Goal: Information Seeking & Learning: Learn about a topic

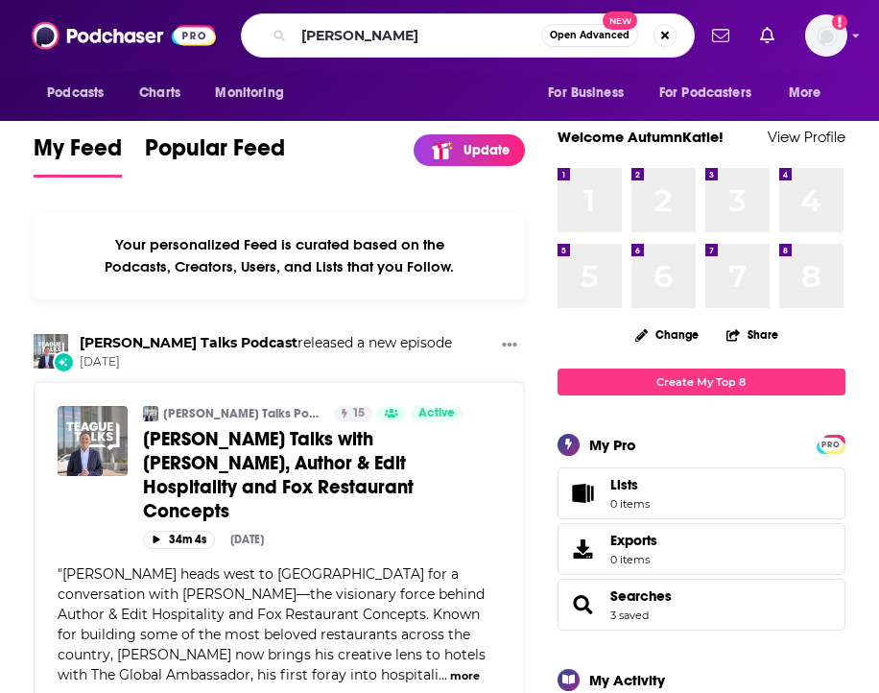
type input "[PERSON_NAME]"
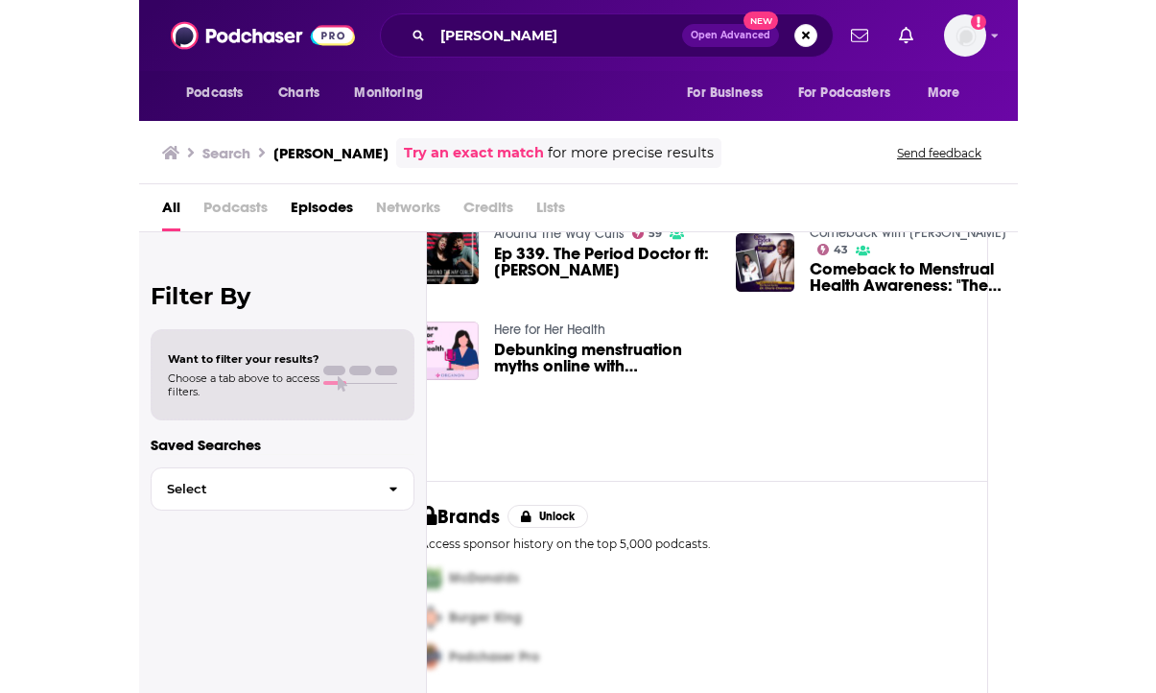
scroll to position [67, 0]
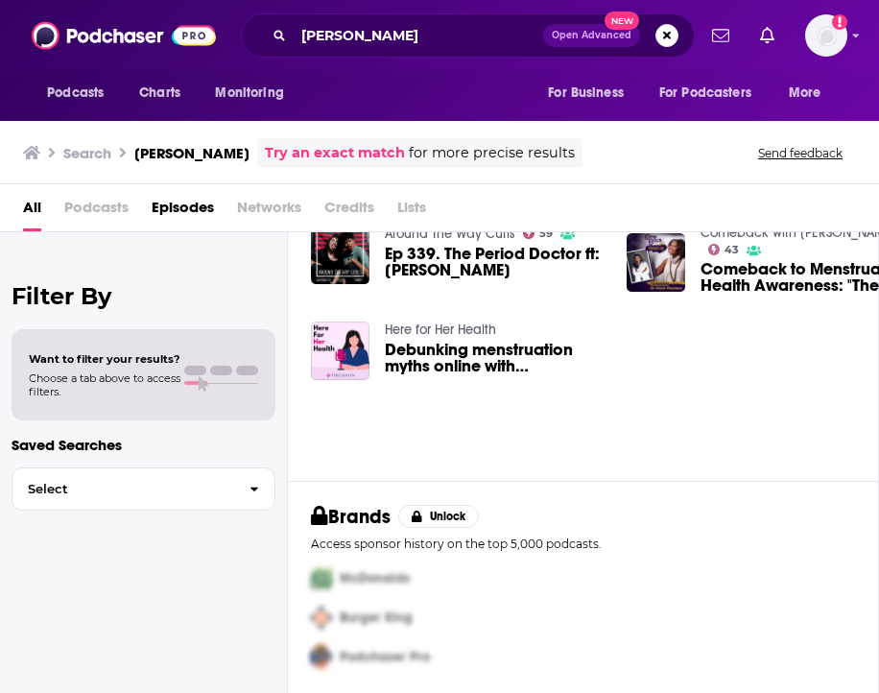
click at [68, 207] on span "Podcasts" at bounding box center [96, 211] width 64 height 39
click at [106, 209] on span "Podcasts" at bounding box center [96, 211] width 64 height 39
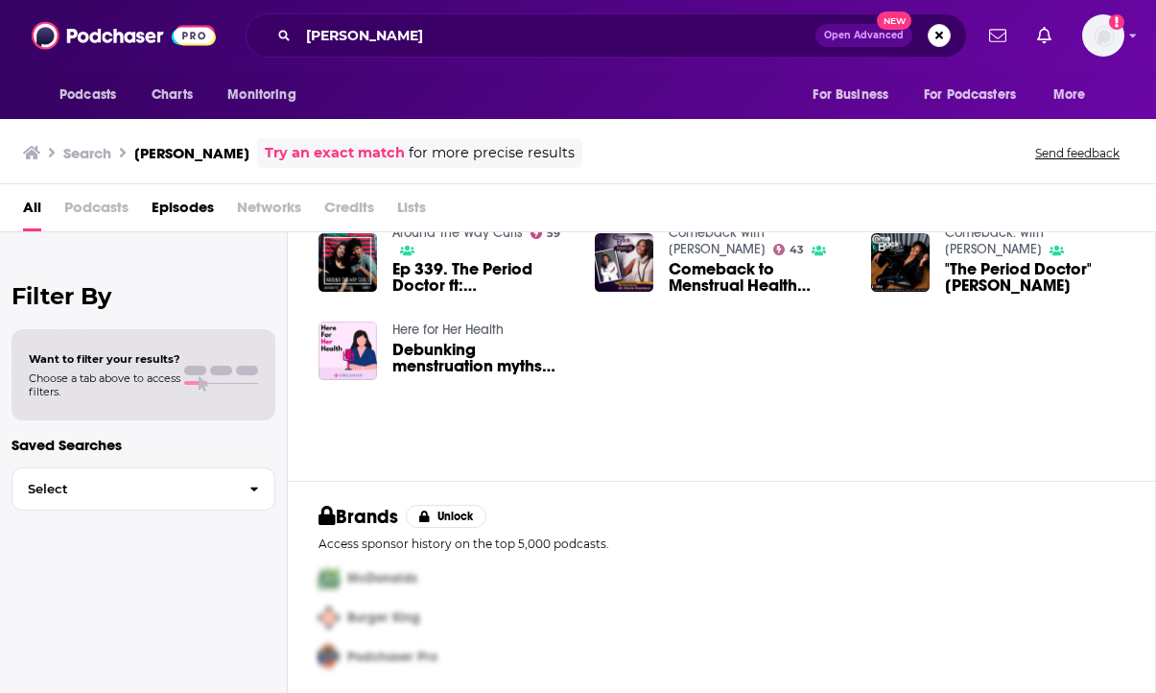
scroll to position [0, 0]
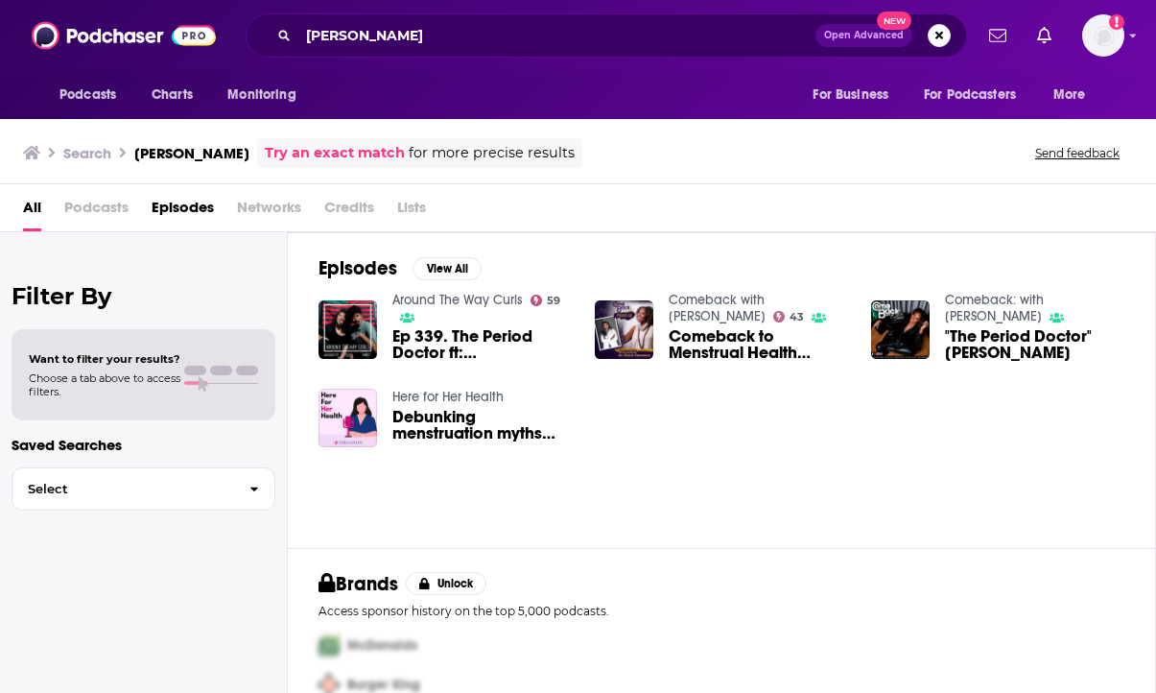
click at [278, 220] on span "Networks" at bounding box center [269, 211] width 64 height 39
click at [92, 206] on span "Podcasts" at bounding box center [96, 211] width 64 height 39
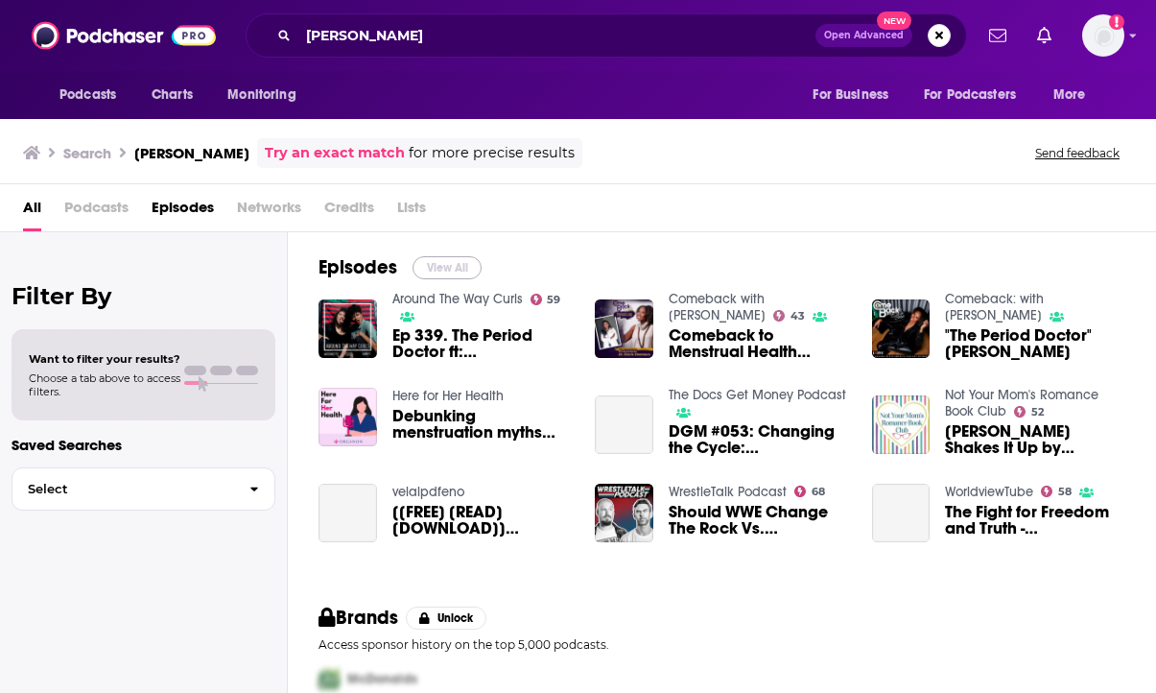
click at [451, 269] on button "View All" at bounding box center [447, 267] width 69 height 23
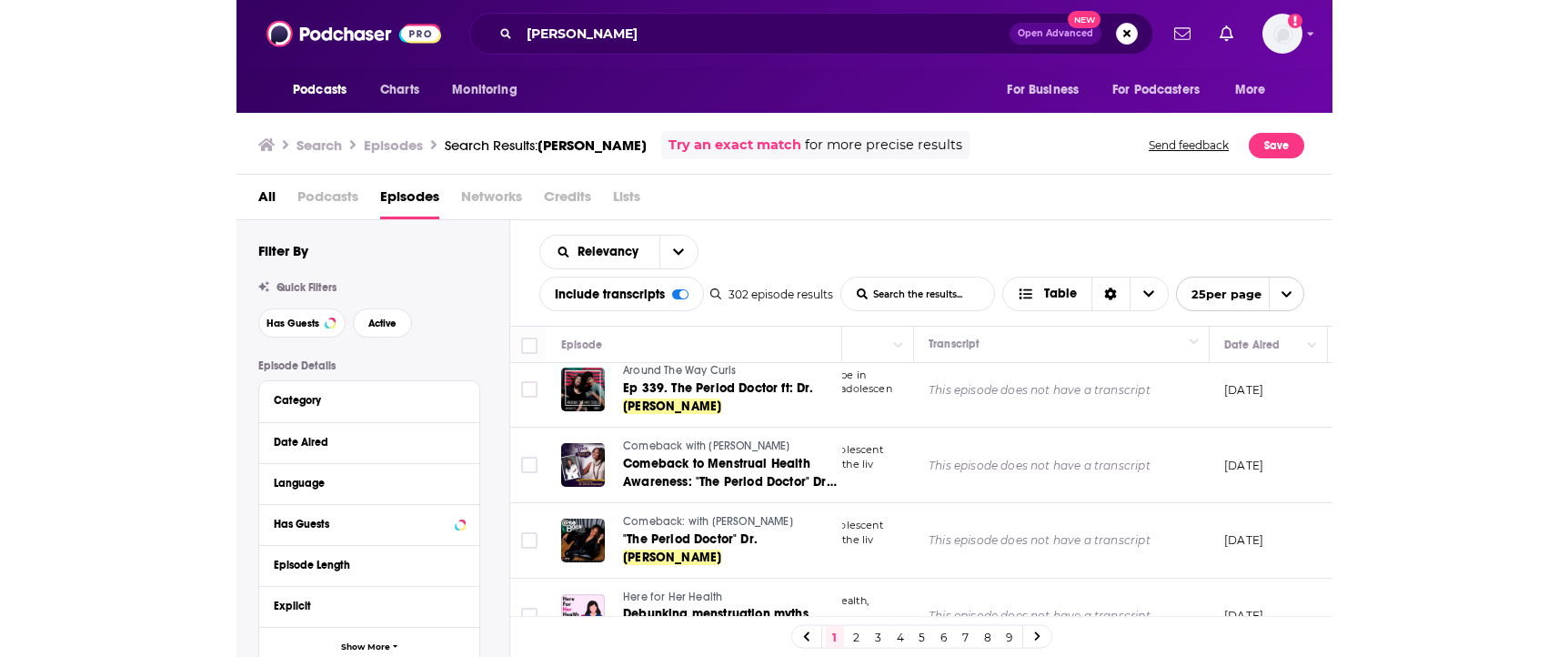
scroll to position [11, 234]
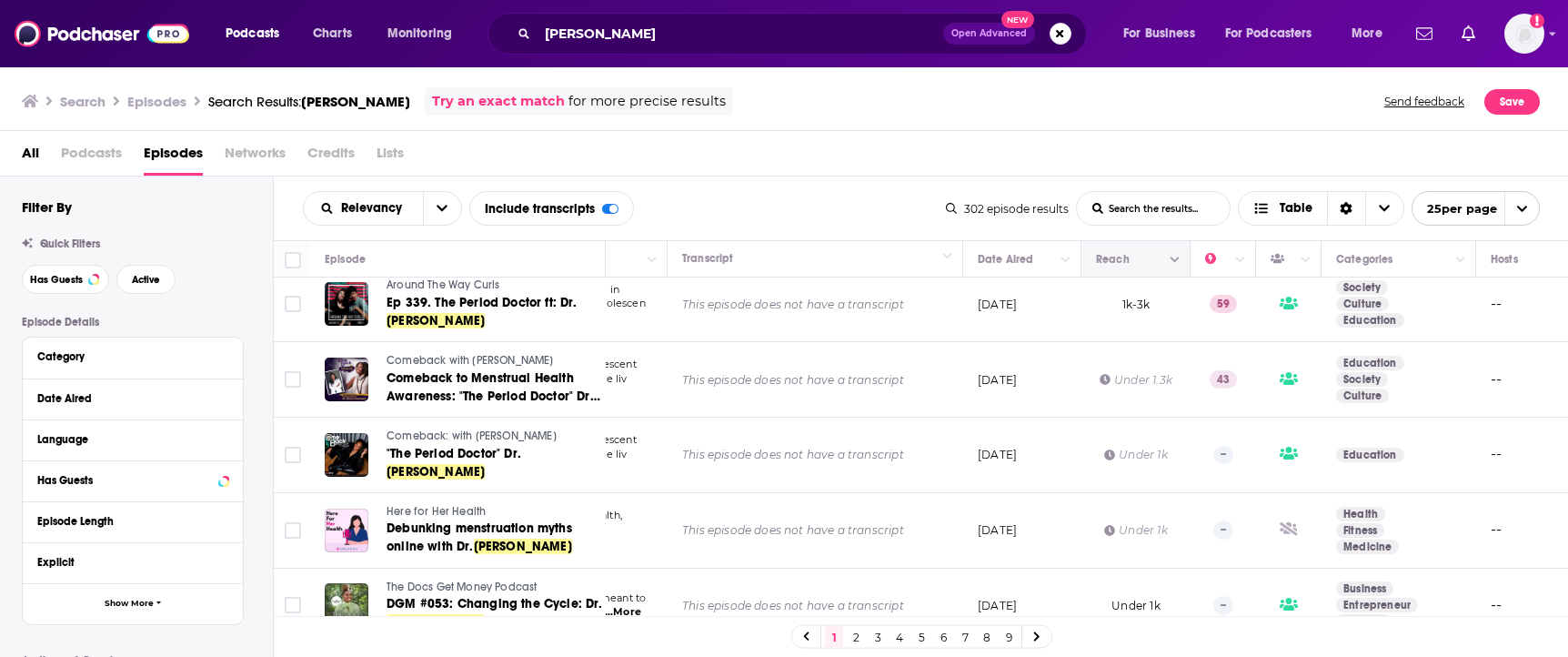
click at [1095, 262] on icon "Column Actions" at bounding box center [1176, 261] width 9 height 11
click at [1095, 258] on div at bounding box center [784, 328] width 1568 height 657
click at [1095, 257] on button "Move" at bounding box center [1133, 259] width 79 height 22
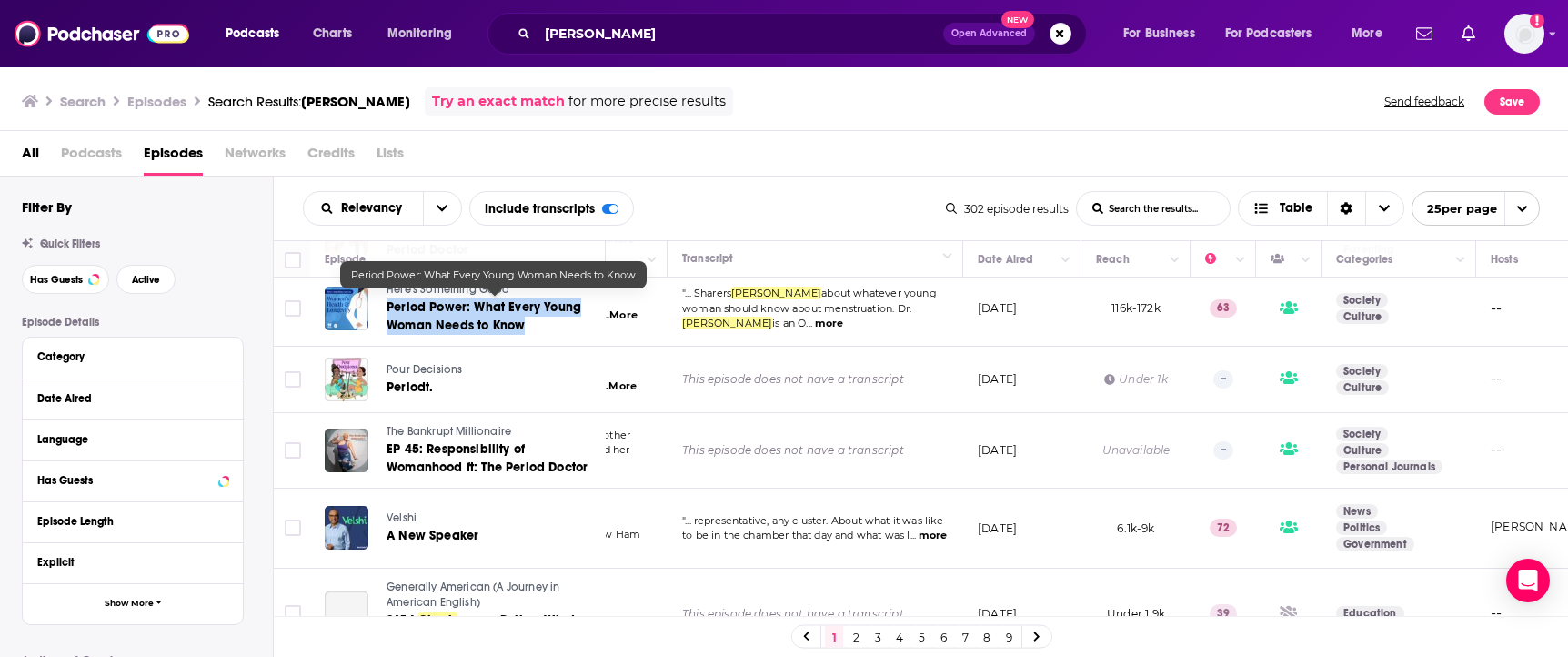
scroll to position [1163, 234]
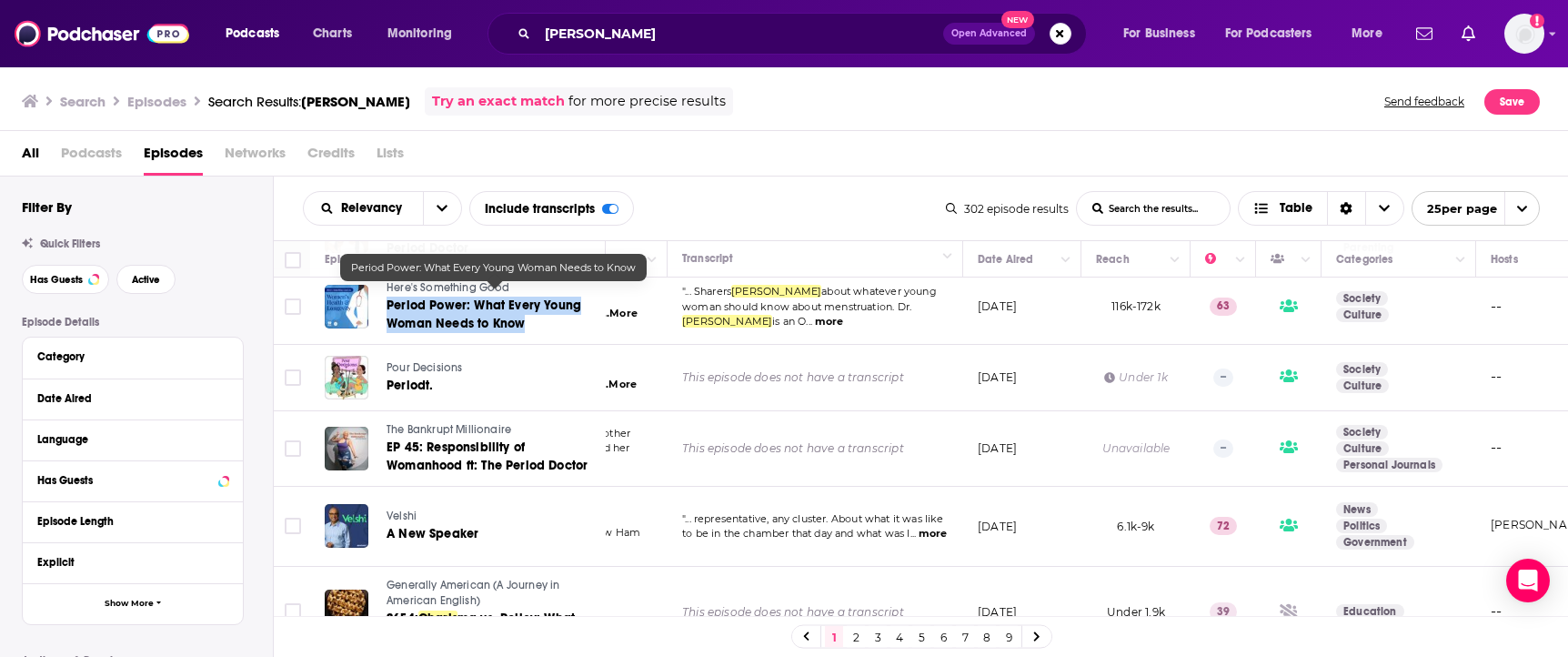
click at [796, 171] on div "All Podcasts Episodes Networks Credits Lists" at bounding box center [788, 156] width 1532 height 37
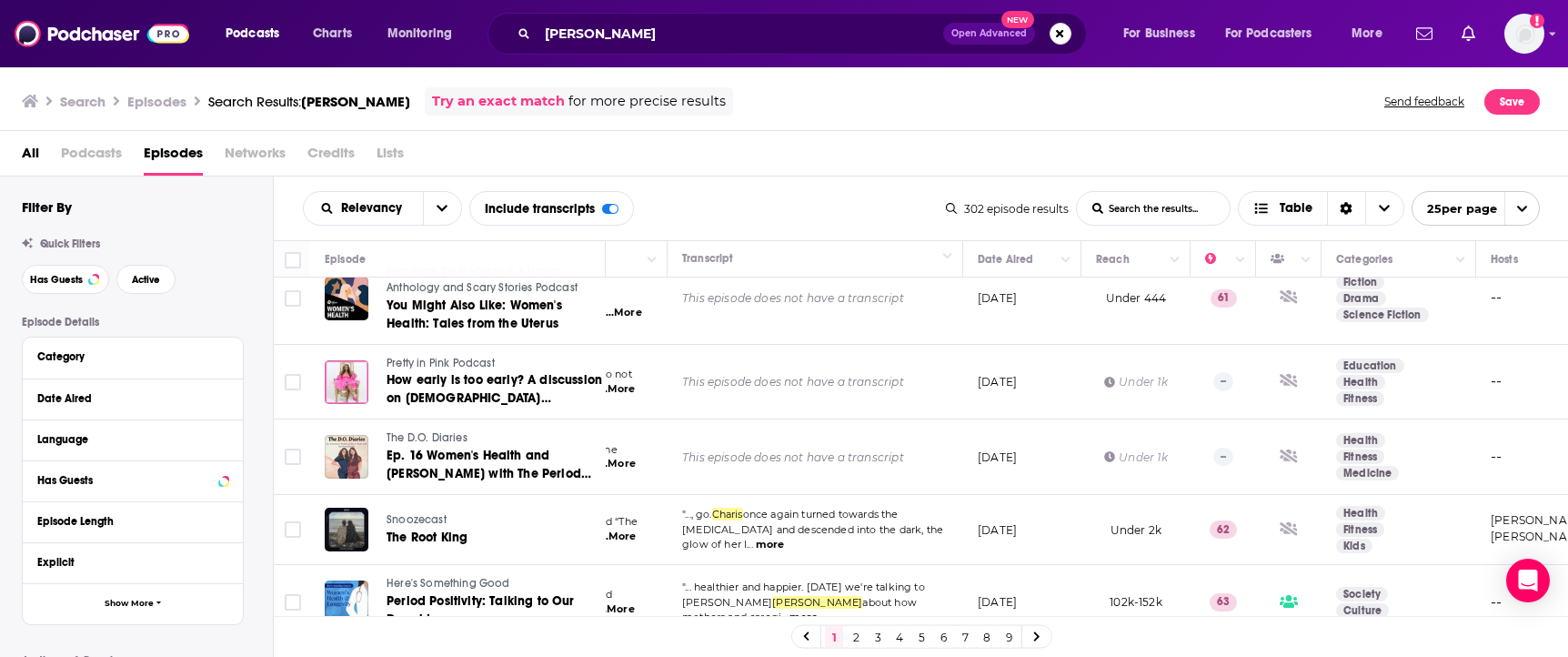
scroll to position [1567, 234]
click at [858, 639] on link "2" at bounding box center [855, 636] width 18 height 22
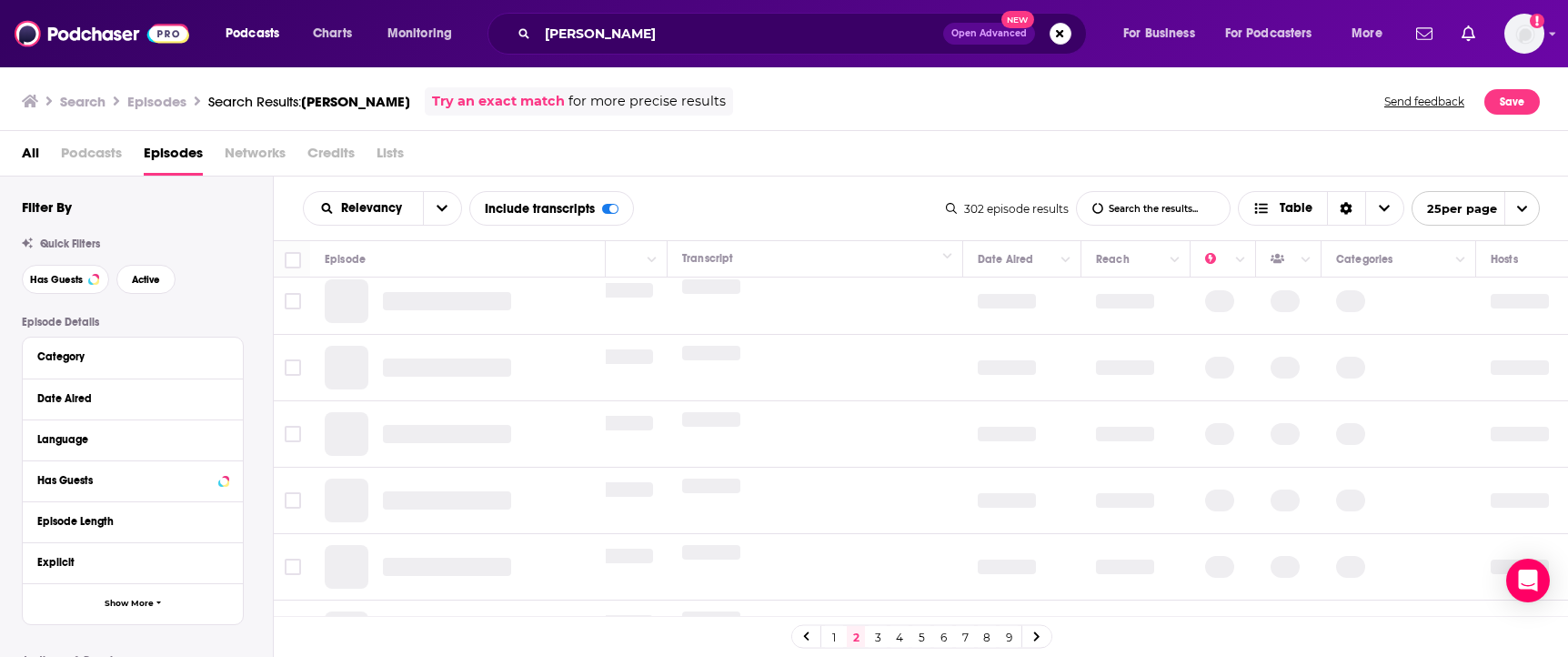
scroll to position [0, 234]
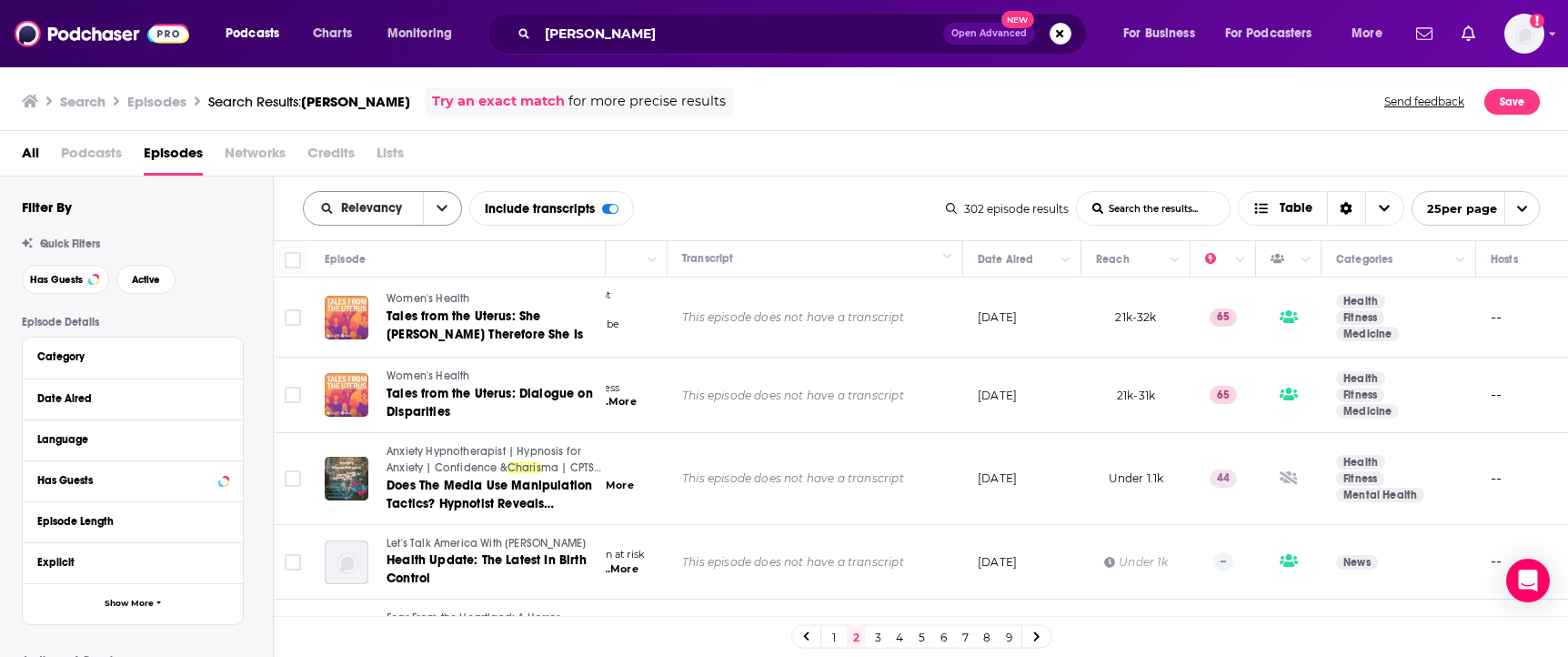
click at [441, 214] on button "open menu" at bounding box center [442, 208] width 38 height 33
click at [392, 362] on span "Power Score" at bounding box center [393, 363] width 107 height 10
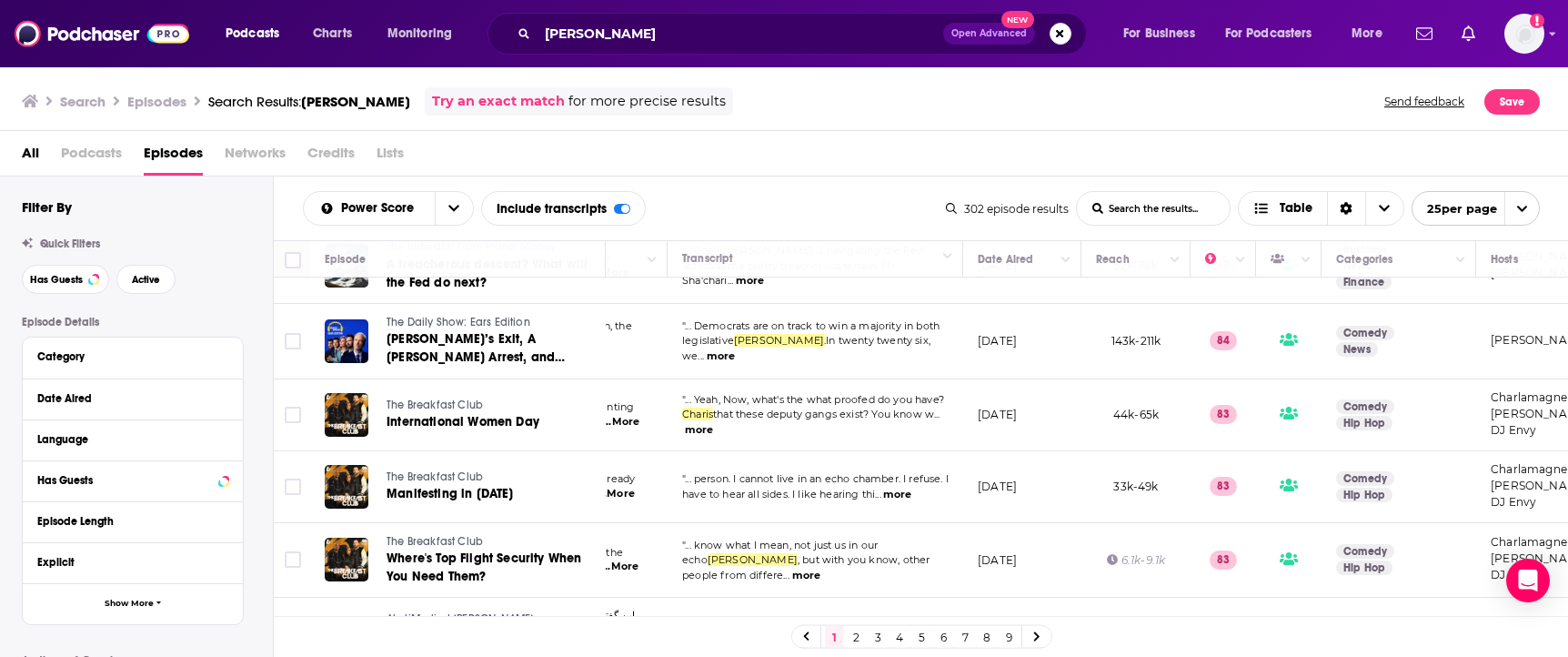
scroll to position [290, 234]
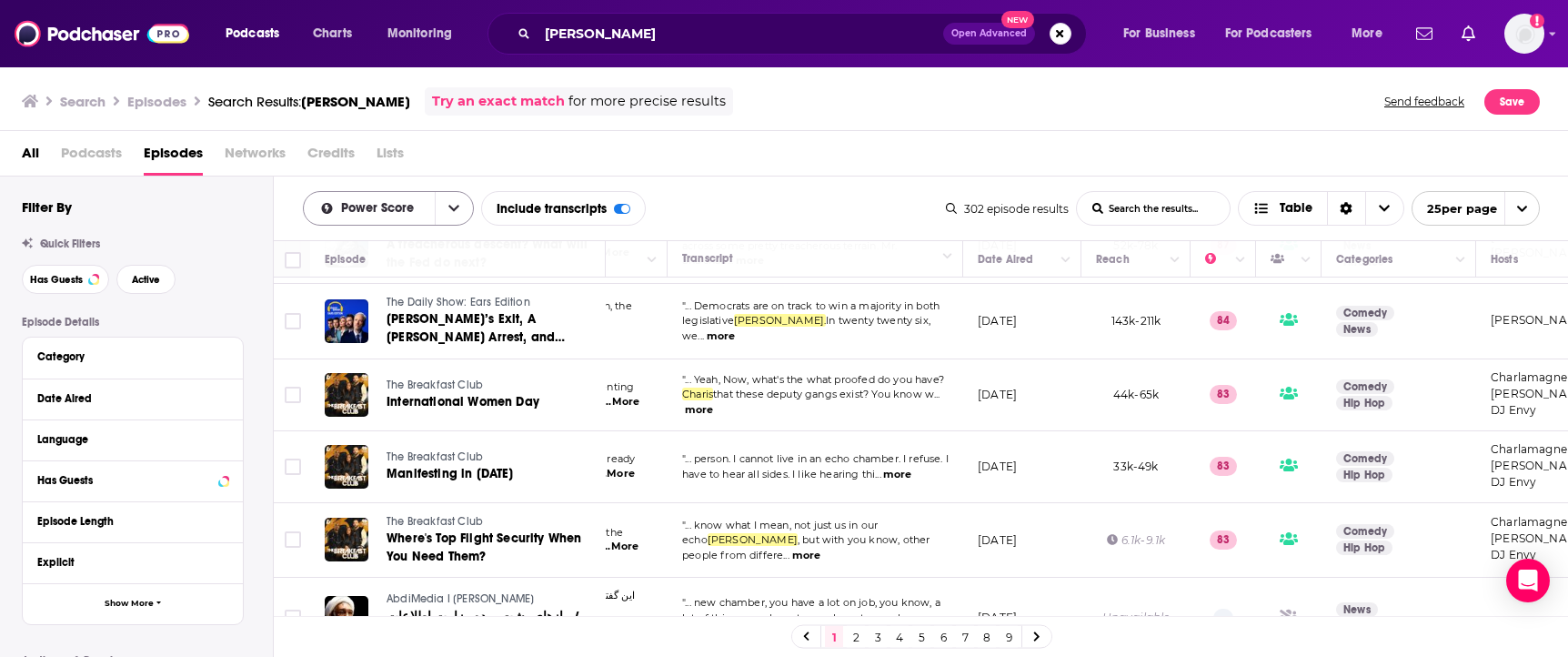
click at [439, 212] on button "open menu" at bounding box center [454, 208] width 38 height 33
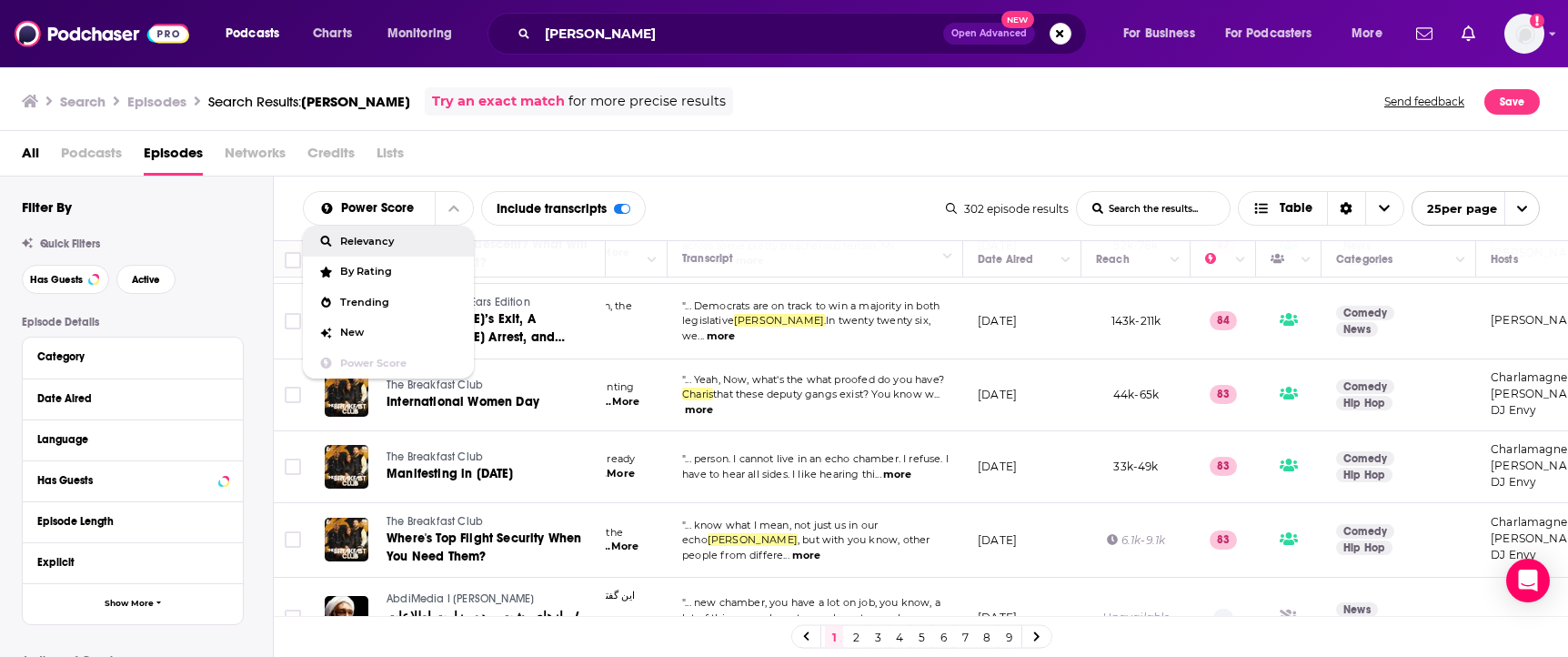
click at [410, 242] on span "Relevancy" at bounding box center [400, 241] width 119 height 10
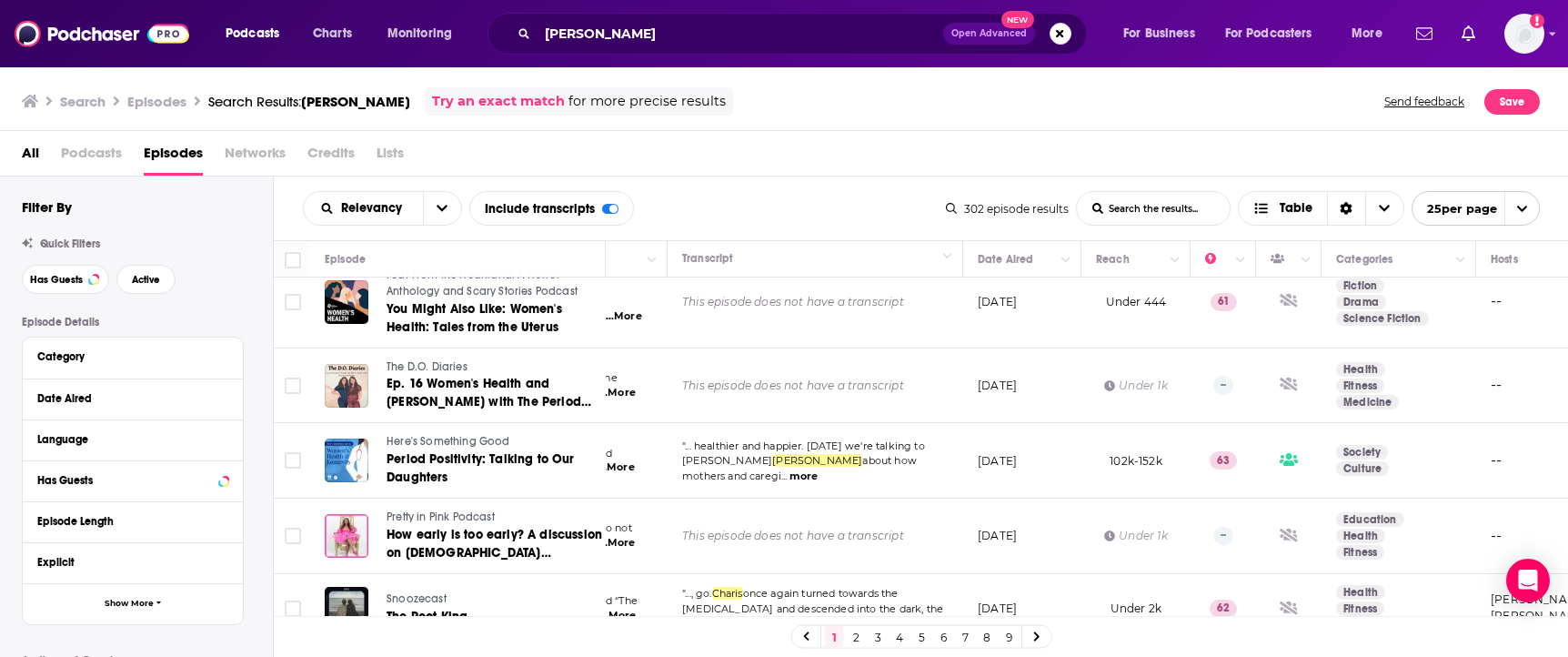
scroll to position [1568, 234]
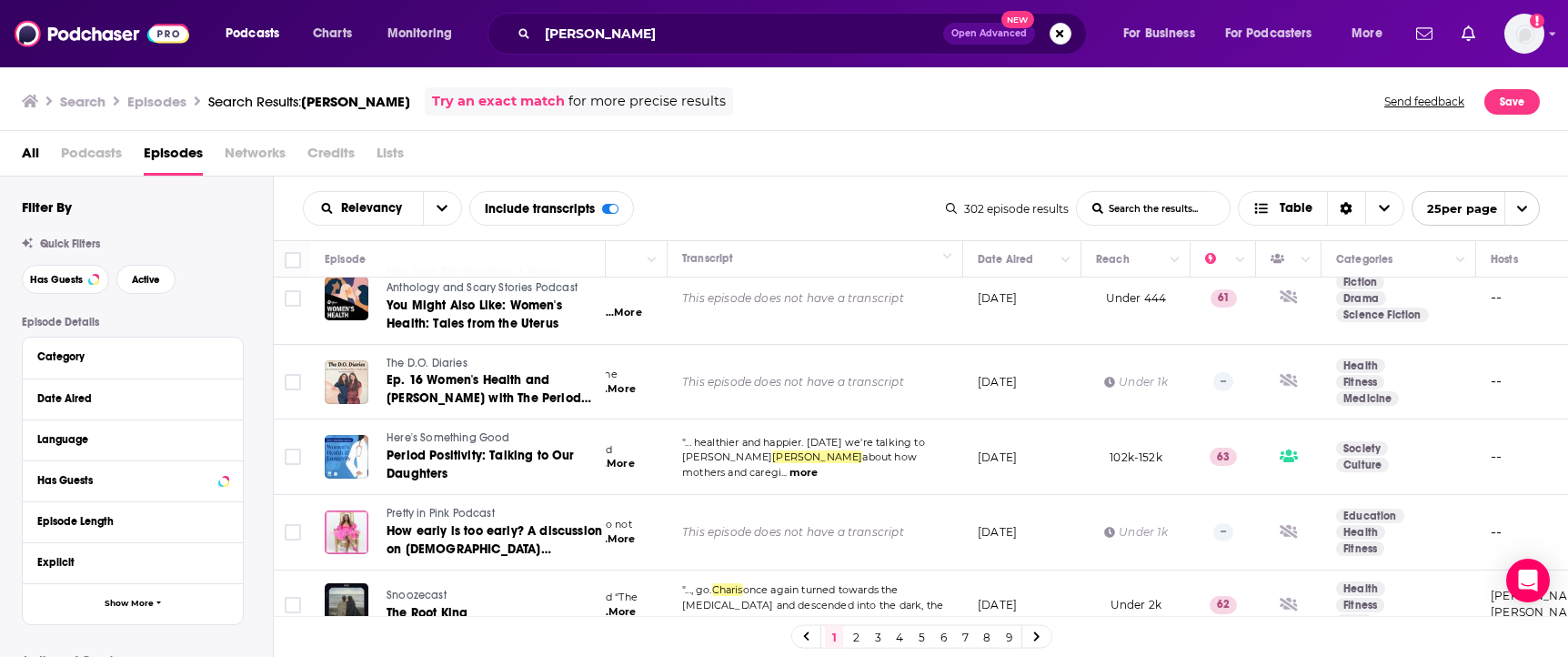
click at [853, 638] on link "2" at bounding box center [855, 636] width 18 height 22
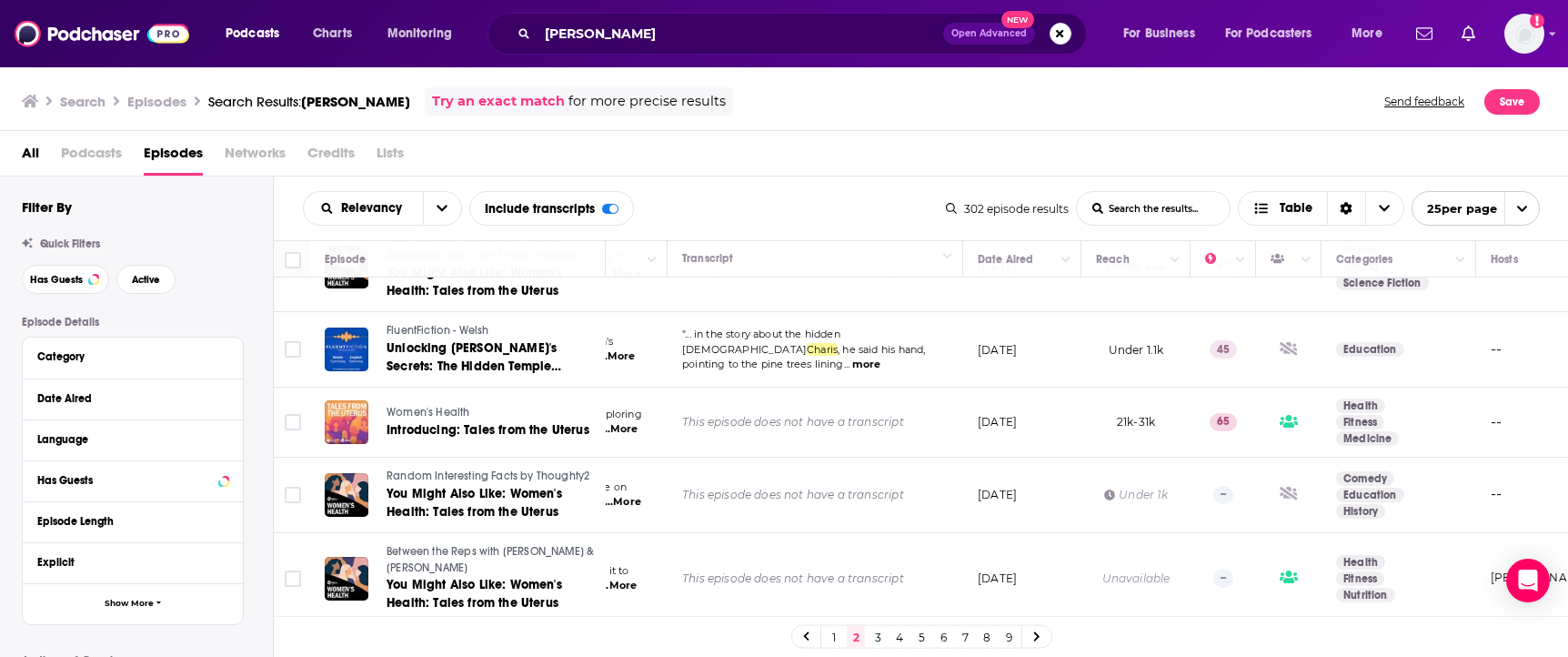
scroll to position [790, 234]
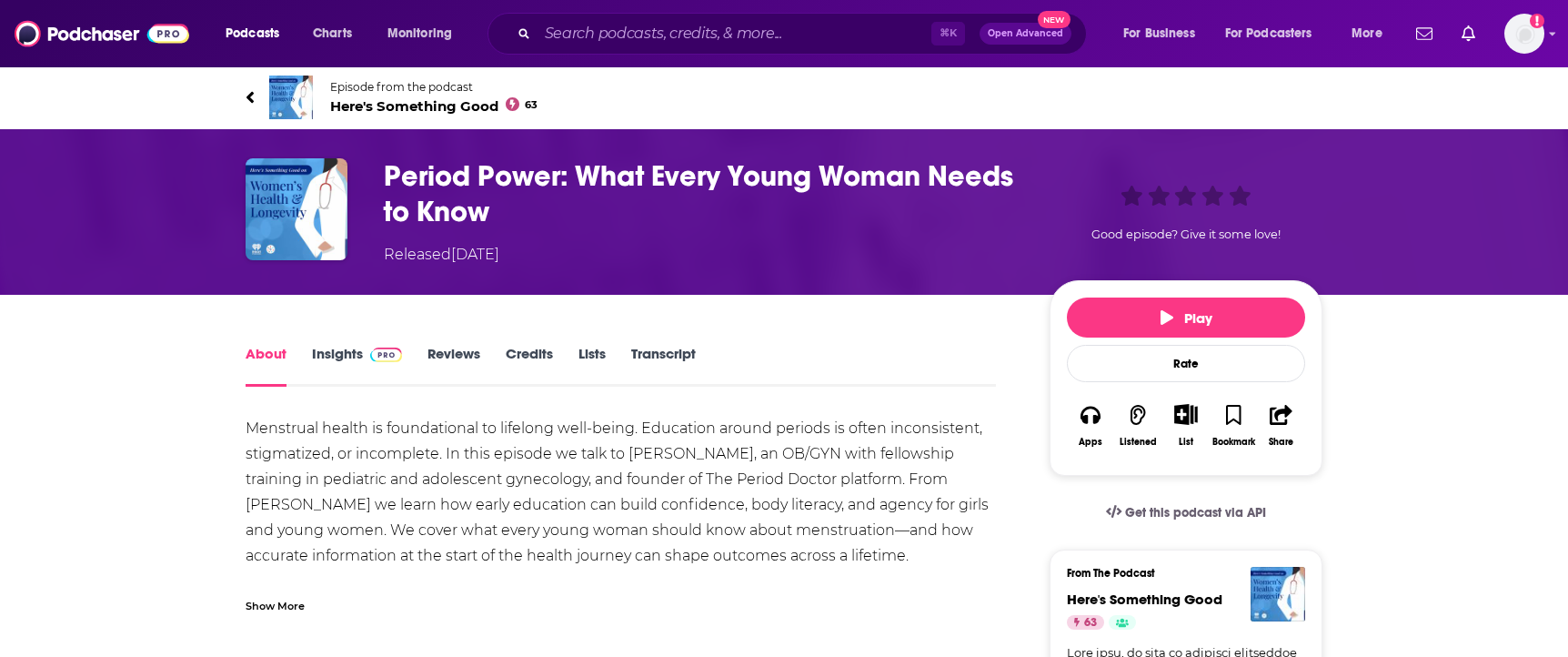
click at [327, 366] on link "Insights" at bounding box center [356, 366] width 90 height 42
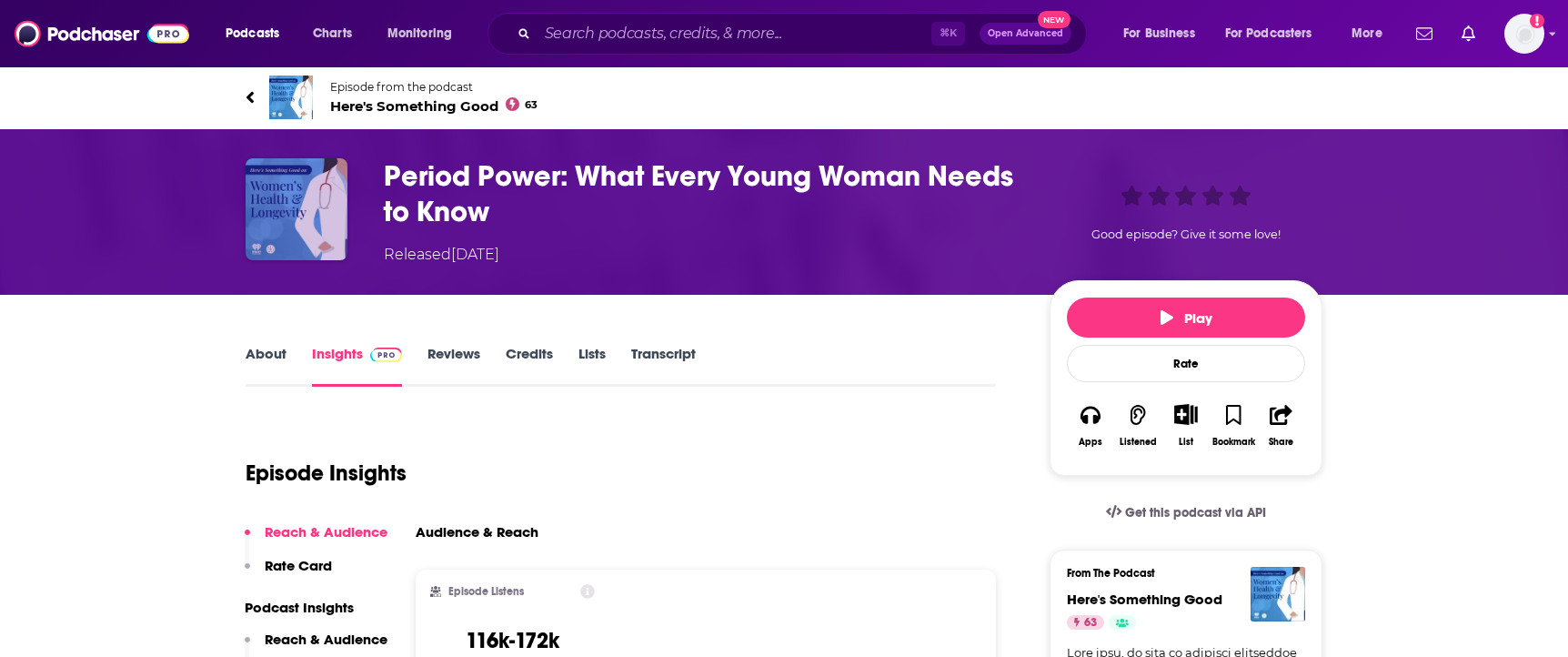
click at [301, 196] on img "Period Power: What Every Young Woman Needs to Know" at bounding box center [296, 209] width 101 height 101
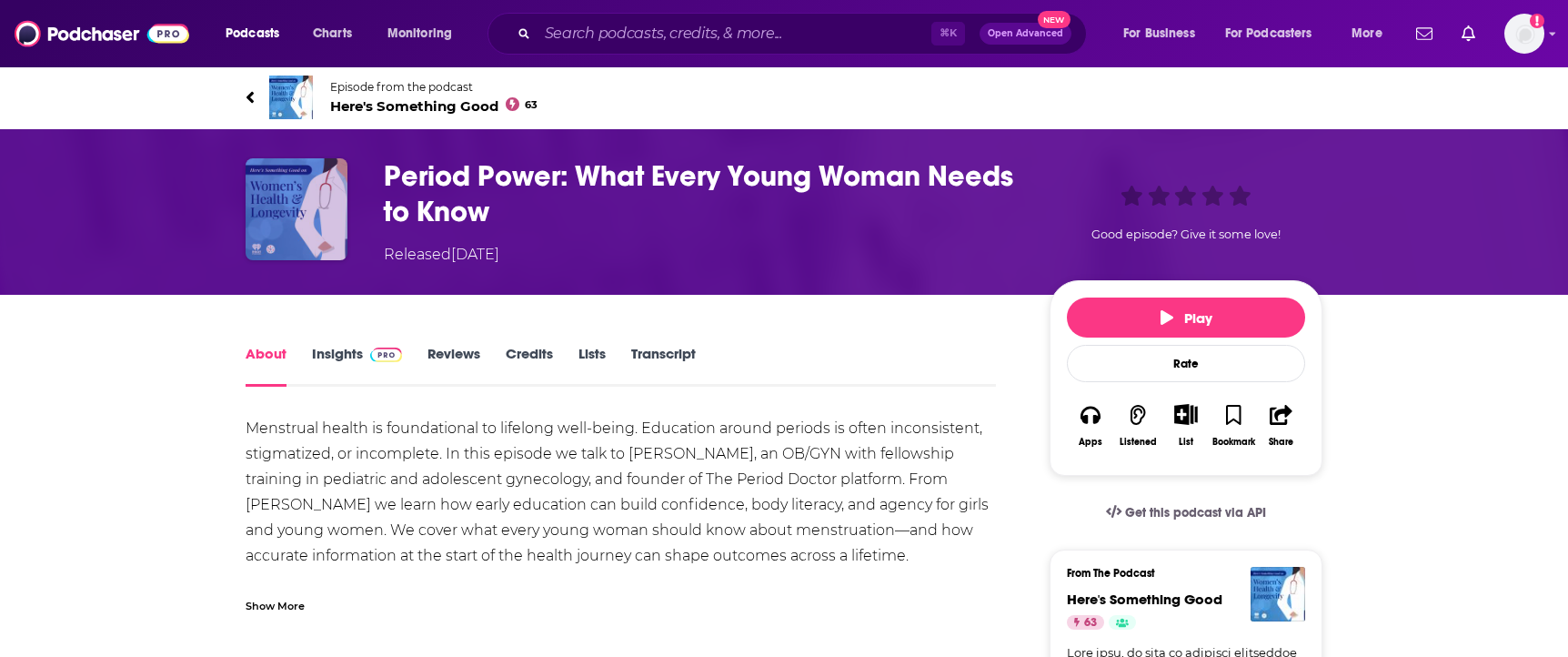
click at [281, 194] on img "Period Power: What Every Young Woman Needs to Know" at bounding box center [296, 209] width 101 height 101
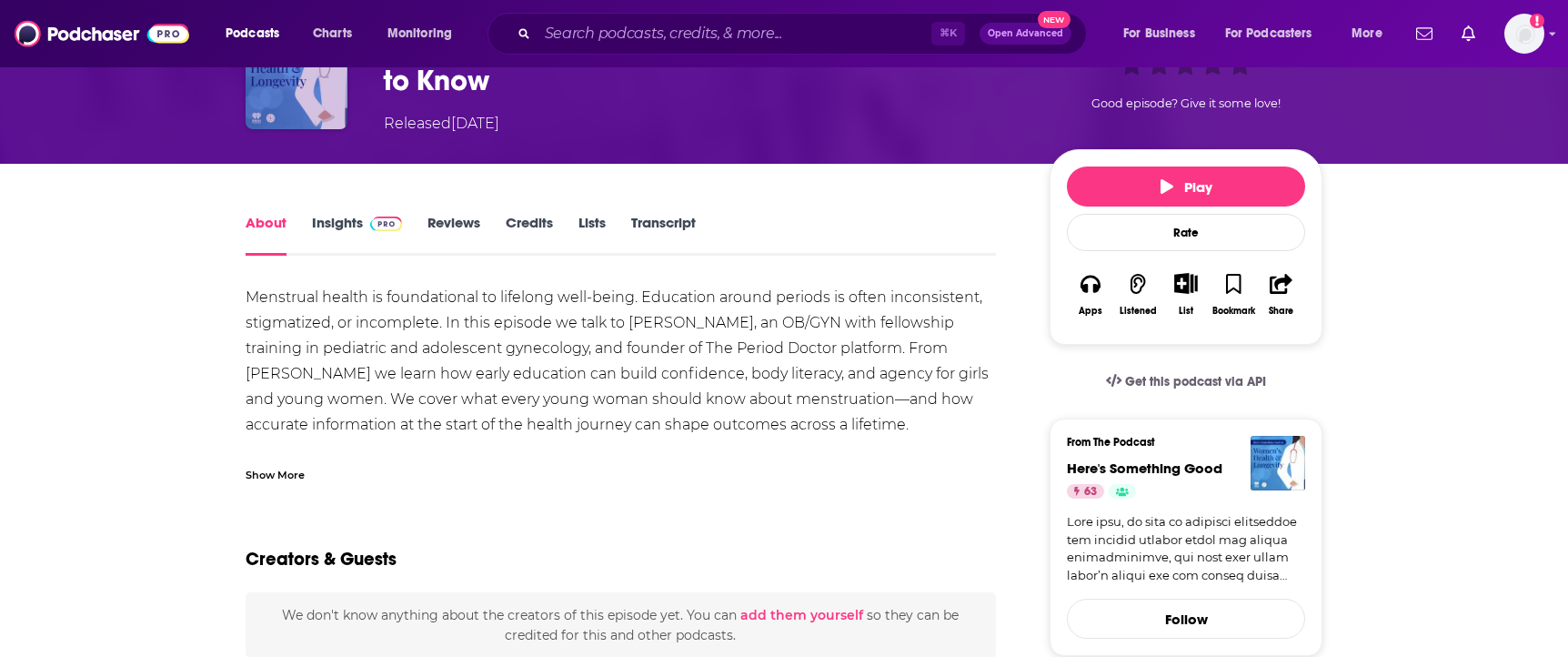
scroll to position [37, 0]
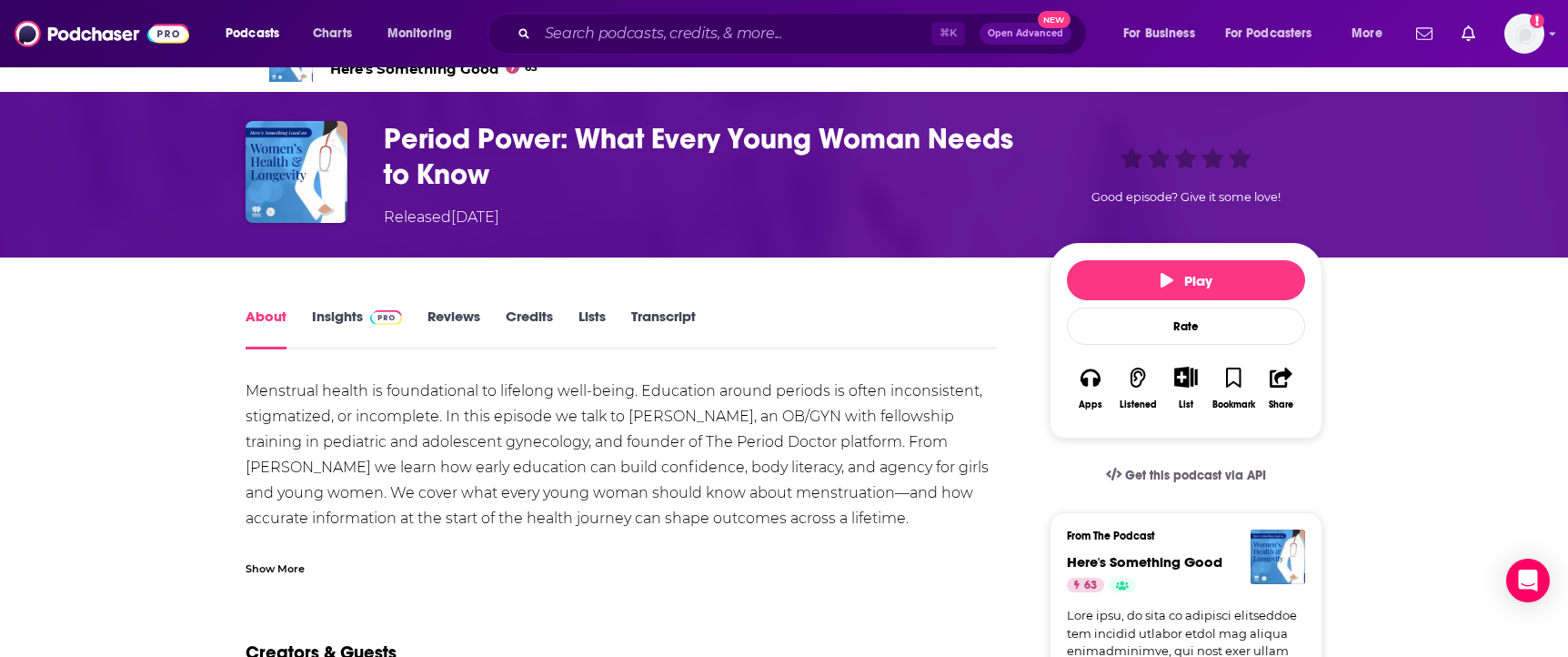
click at [646, 131] on h1 "Period Power: What Every Young Woman Needs to Know" at bounding box center [702, 156] width 637 height 71
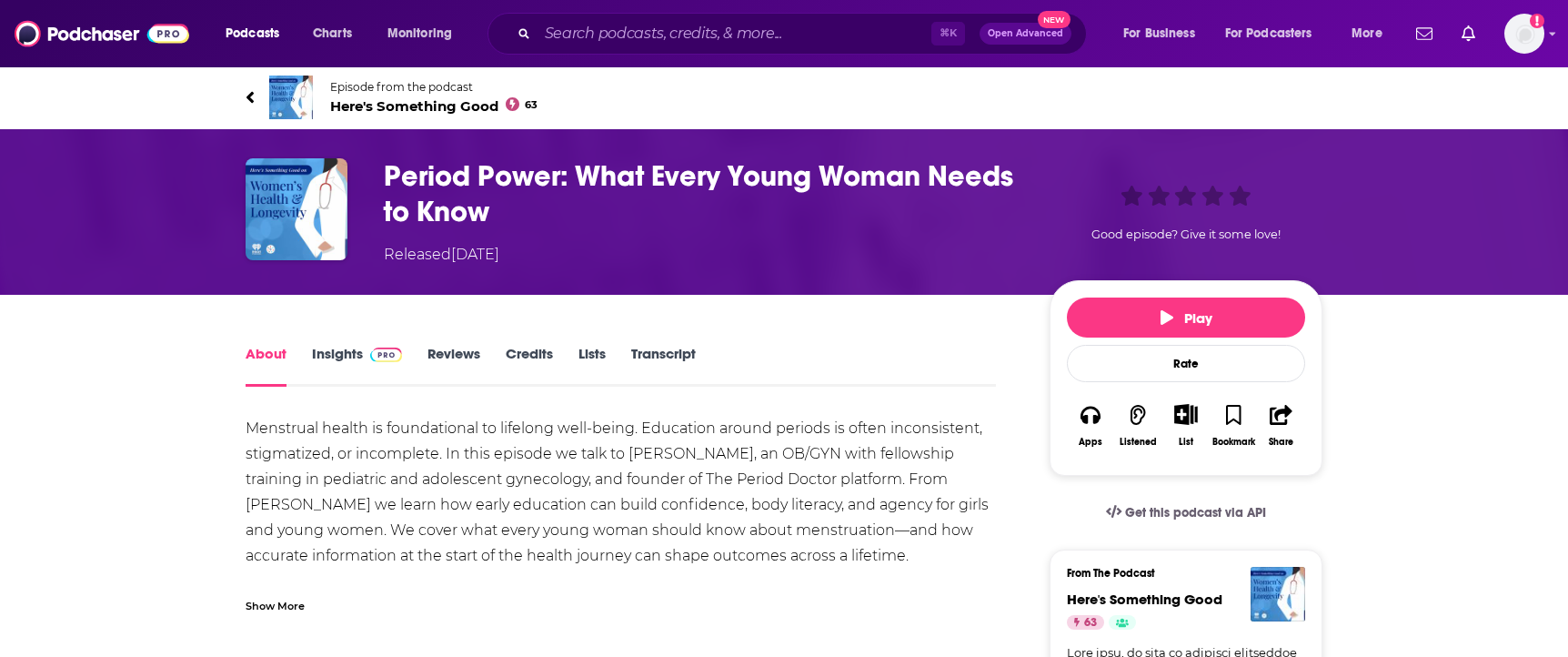
click at [436, 195] on h1 "Period Power: What Every Young Woman Needs to Know" at bounding box center [702, 193] width 637 height 71
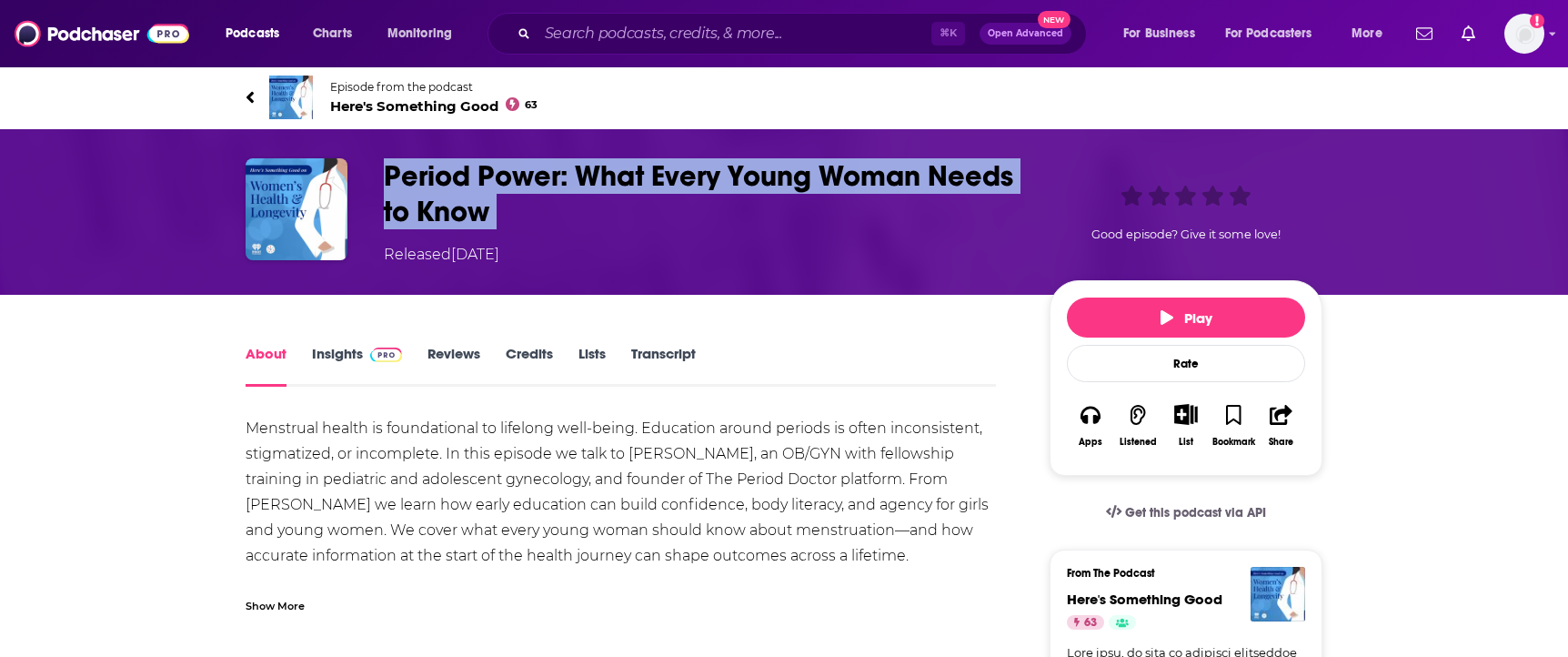
click at [436, 195] on h1 "Period Power: What Every Young Woman Needs to Know" at bounding box center [702, 193] width 637 height 71
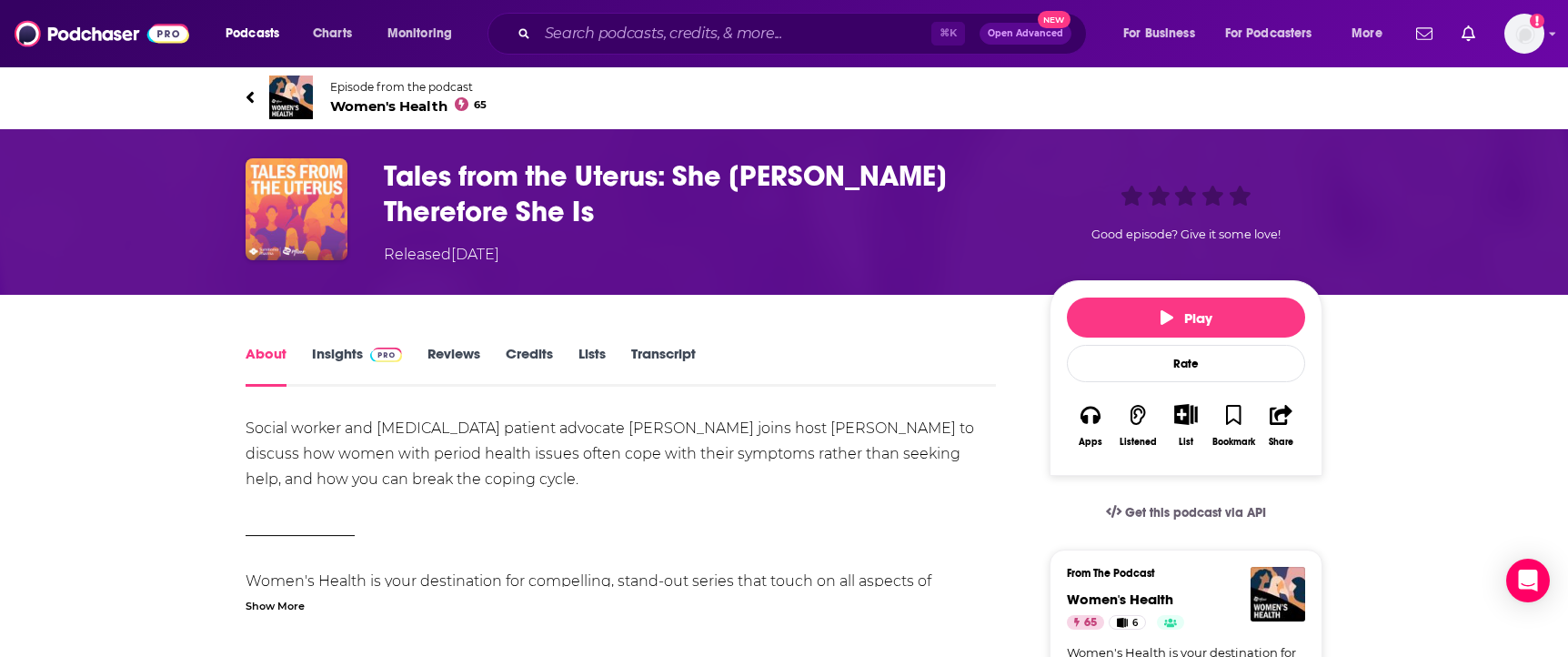
click at [404, 113] on span "Women's Health 65" at bounding box center [408, 106] width 156 height 17
